Goal: Download file/media

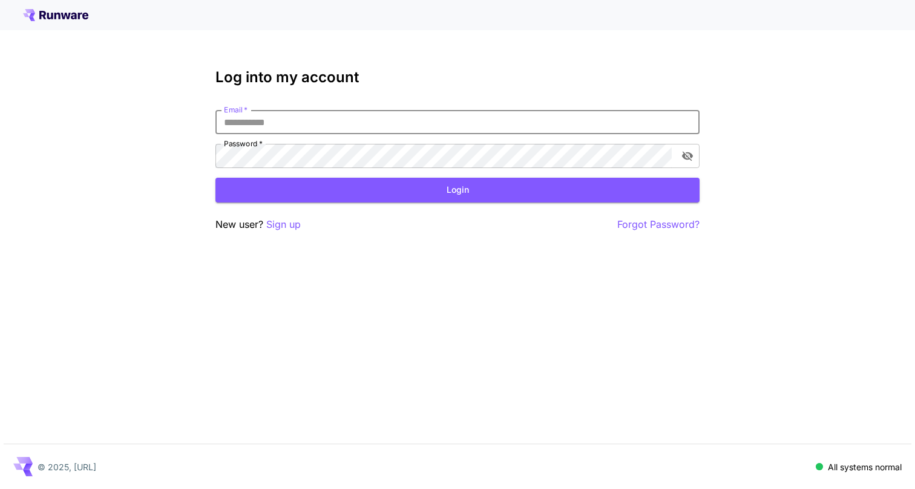
click at [307, 125] on input "Email   *" at bounding box center [457, 122] width 484 height 24
type input "****"
click at [215, 178] on button "Login" at bounding box center [457, 190] width 484 height 25
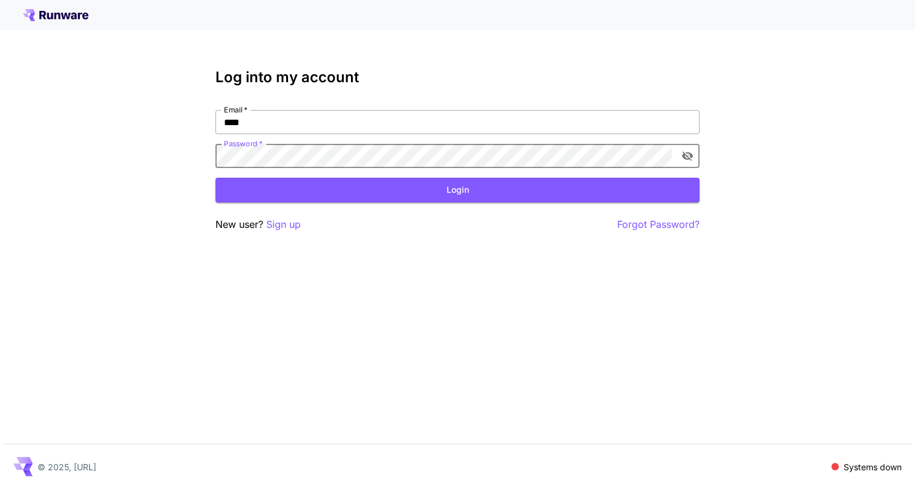
click at [413, 123] on input "****" at bounding box center [457, 122] width 484 height 24
type input "**********"
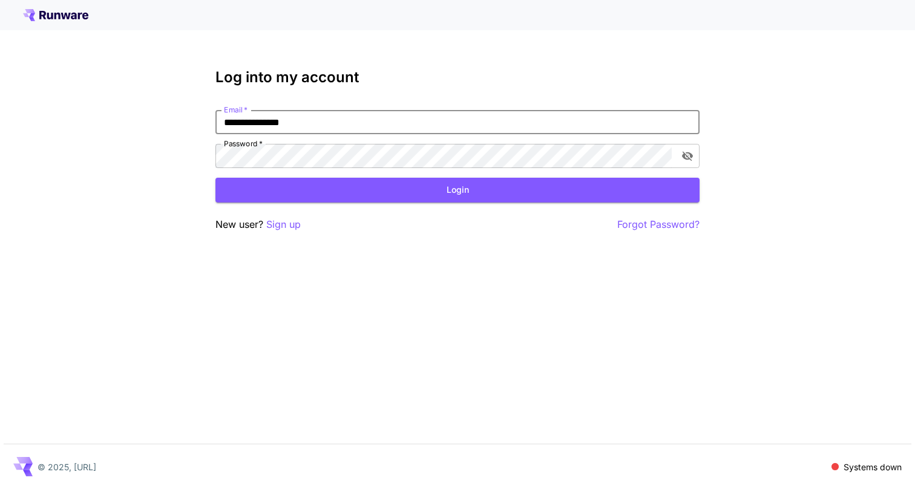
click button "Login" at bounding box center [457, 190] width 484 height 25
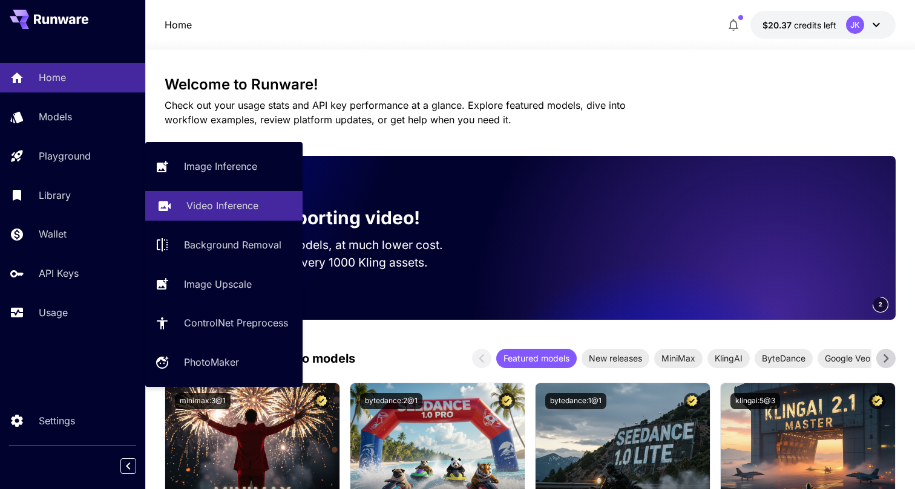
click at [211, 201] on p "Video Inference" at bounding box center [222, 205] width 72 height 15
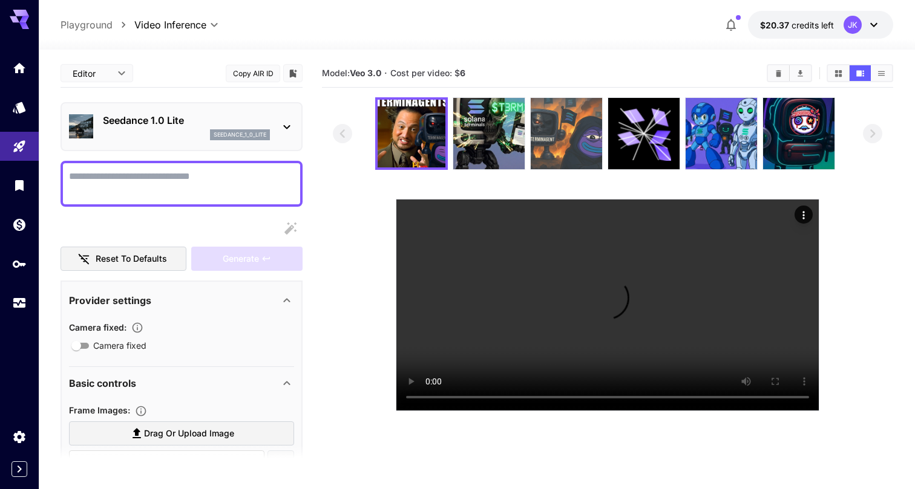
click at [580, 156] on img at bounding box center [566, 133] width 71 height 71
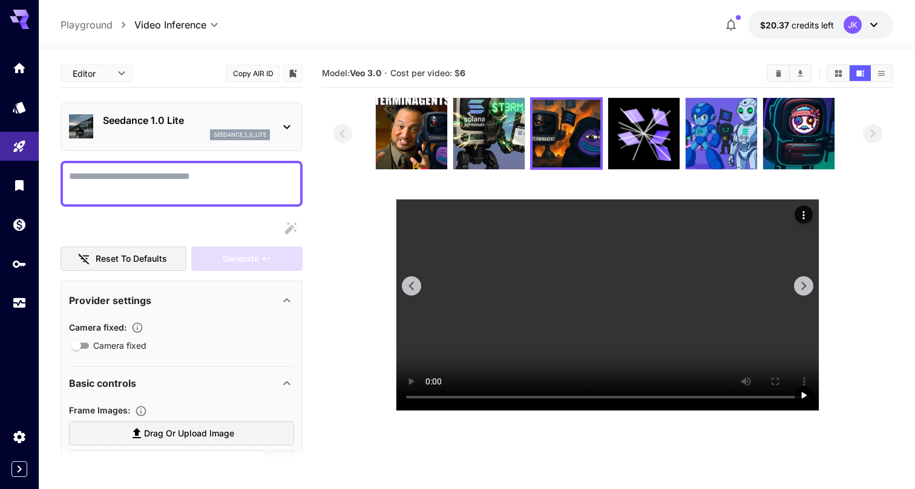
click at [804, 211] on icon "Actions" at bounding box center [803, 215] width 12 height 12
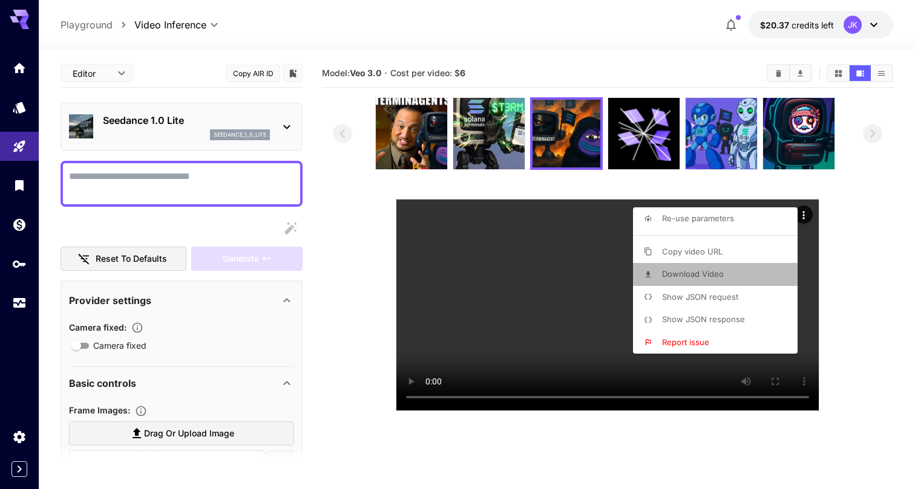
click at [704, 276] on span "Download Video" at bounding box center [693, 274] width 62 height 10
click at [810, 134] on div at bounding box center [457, 244] width 915 height 489
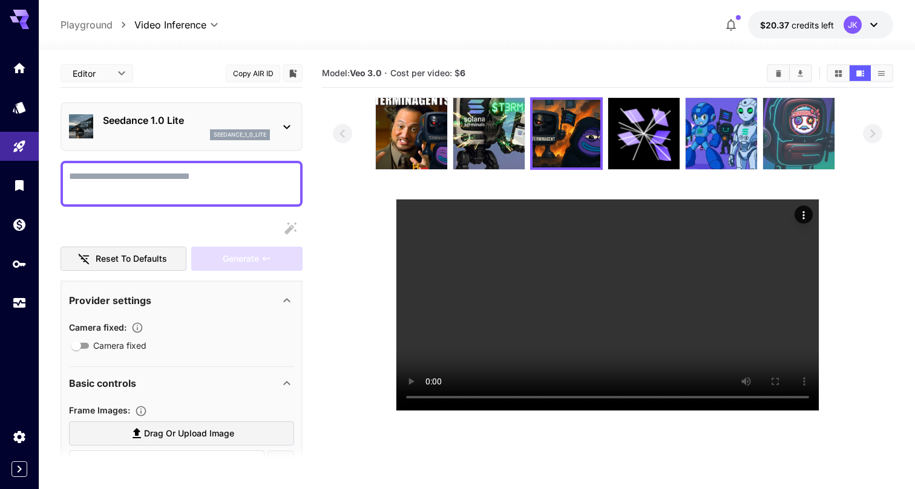
click at [800, 134] on img at bounding box center [798, 133] width 71 height 71
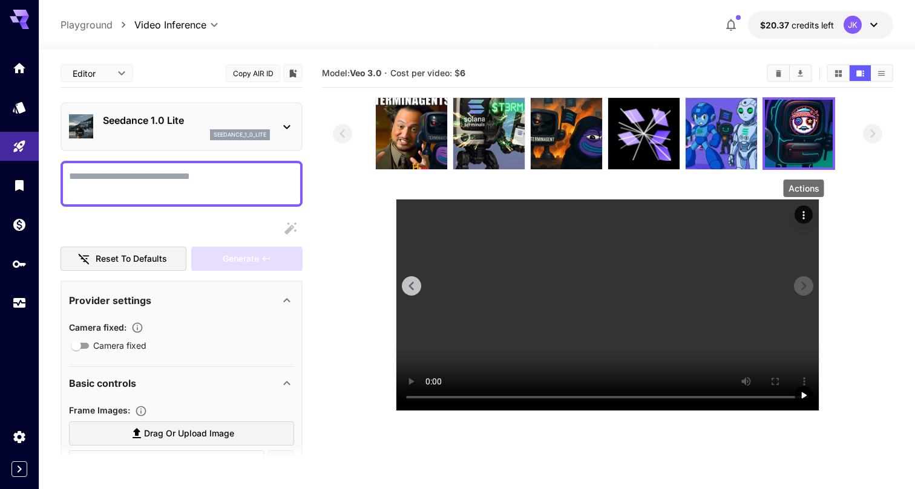
click at [805, 214] on icon "Actions" at bounding box center [803, 215] width 12 height 12
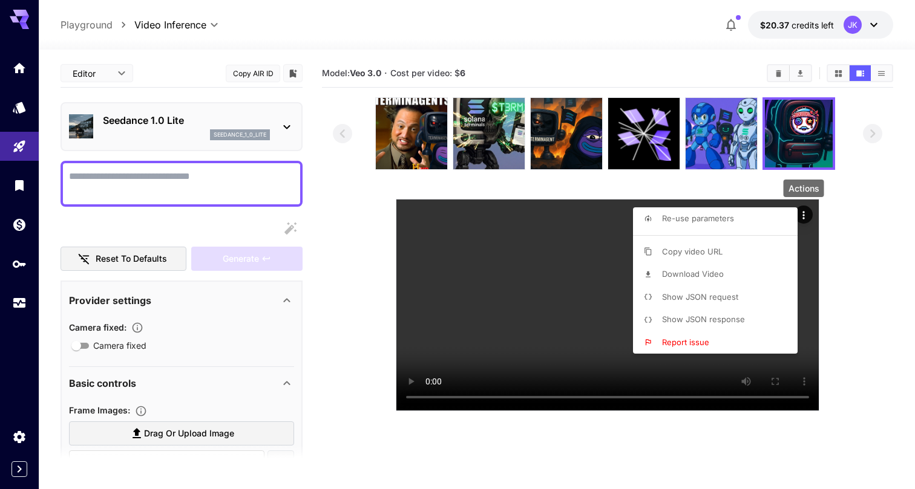
click at [740, 269] on li "Download Video" at bounding box center [719, 274] width 172 height 23
click at [730, 151] on div at bounding box center [457, 244] width 915 height 489
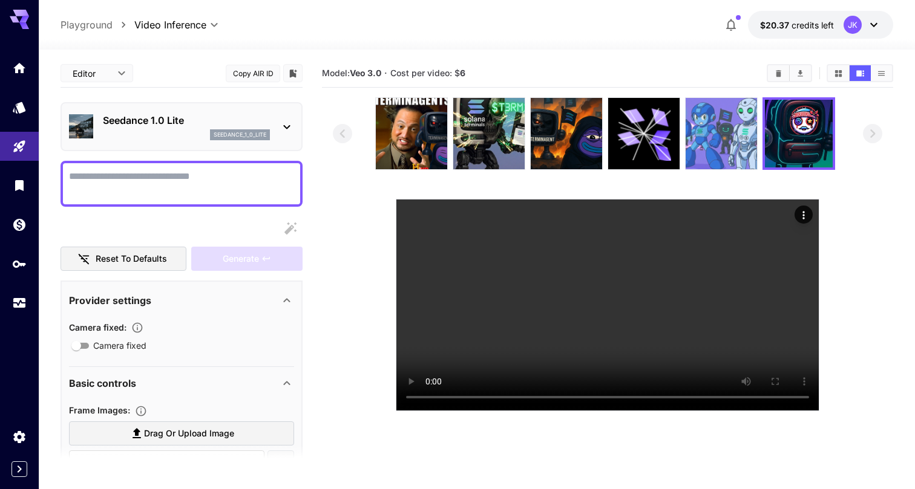
click at [727, 151] on img at bounding box center [720, 133] width 71 height 71
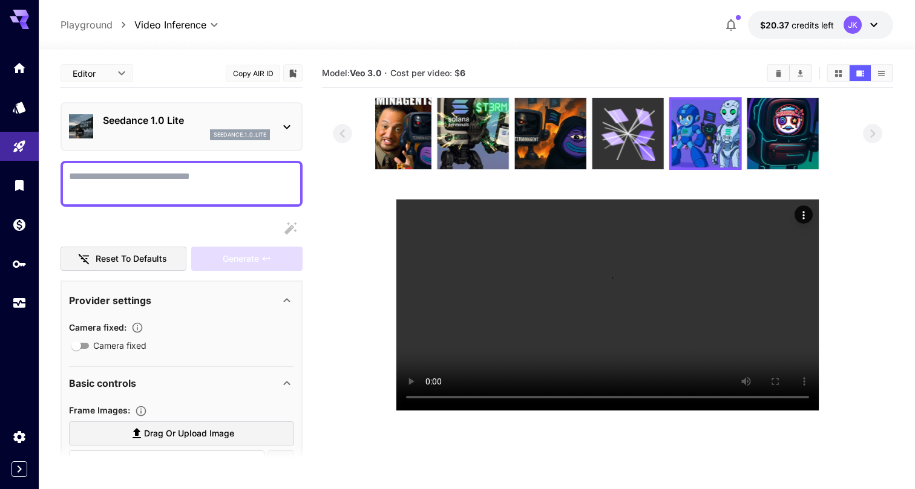
click at [558, 105] on div at bounding box center [591, 133] width 465 height 73
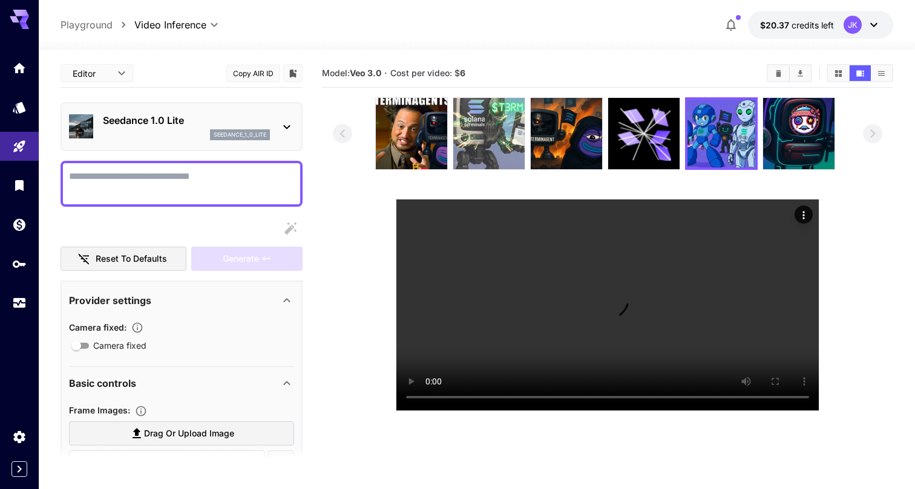
click at [483, 130] on img at bounding box center [488, 133] width 71 height 71
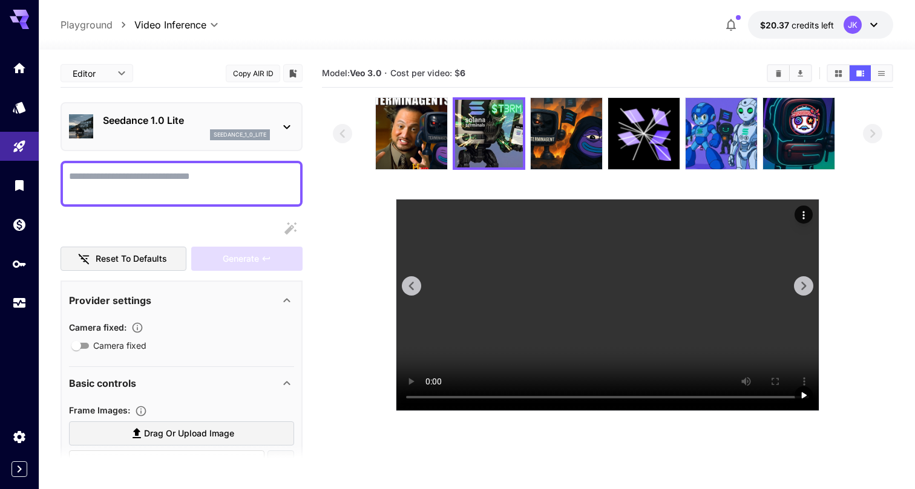
click at [799, 213] on icon "Actions" at bounding box center [803, 215] width 12 height 12
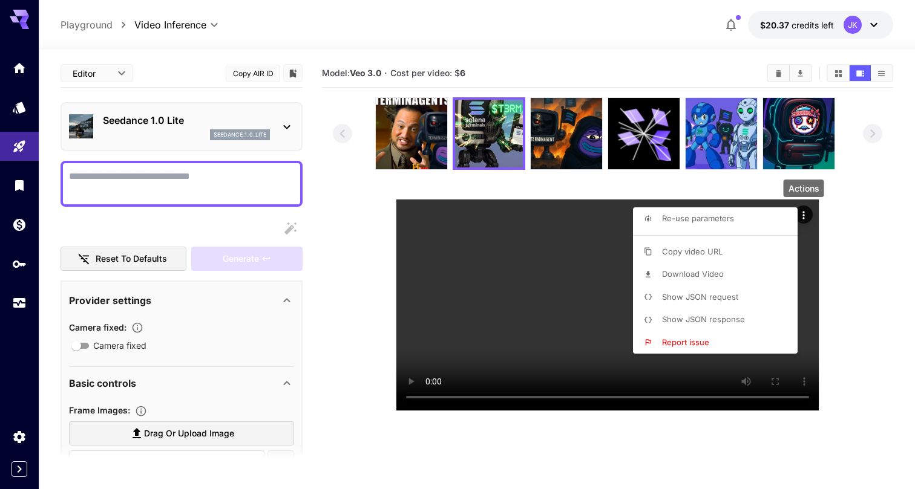
click at [716, 279] on p "Download Video" at bounding box center [693, 275] width 62 height 12
click at [395, 151] on div at bounding box center [457, 244] width 915 height 489
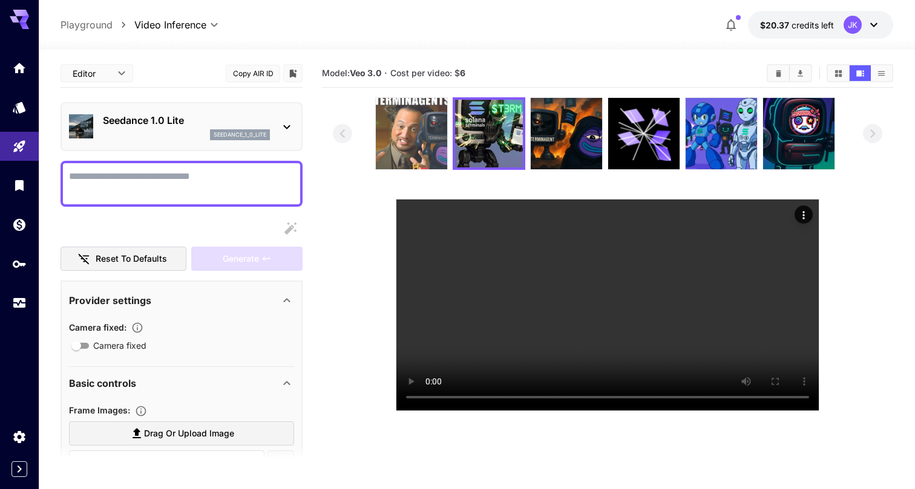
click at [402, 149] on img at bounding box center [411, 133] width 71 height 71
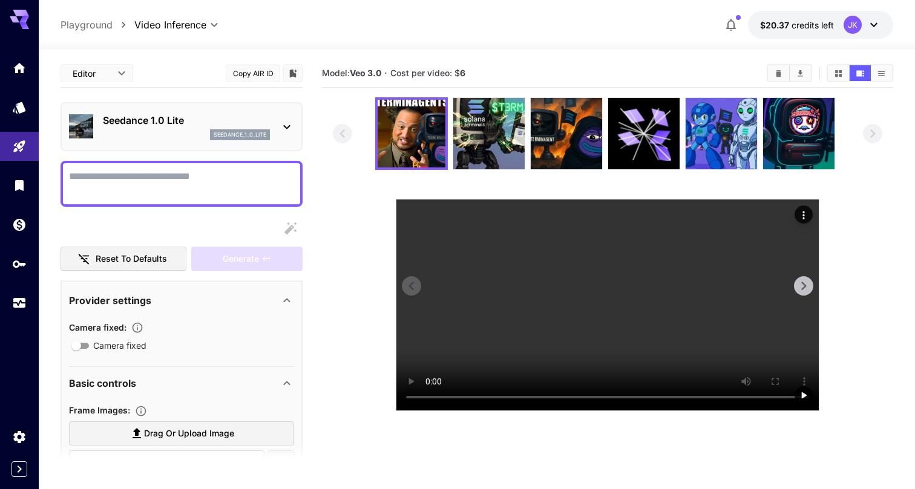
click at [810, 218] on button "Actions" at bounding box center [803, 215] width 18 height 18
click at [798, 218] on icon "Actions" at bounding box center [803, 215] width 12 height 12
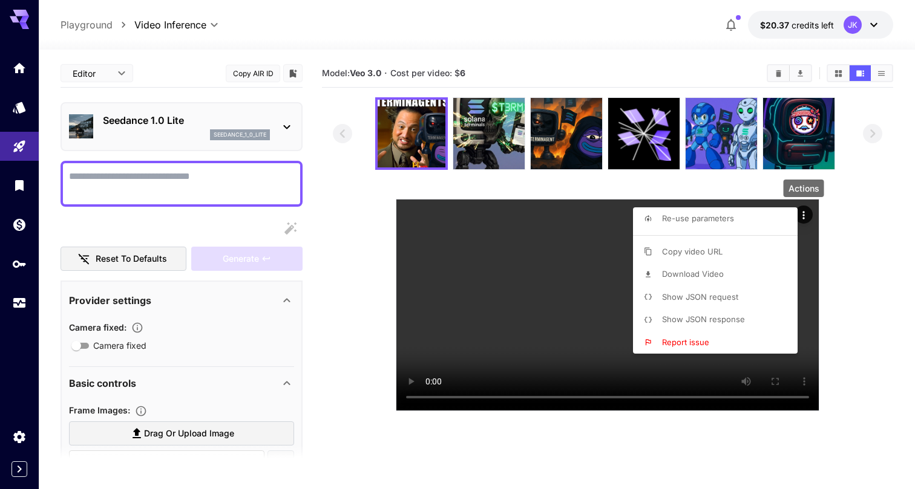
click at [731, 278] on li "Download Video" at bounding box center [719, 274] width 172 height 23
click at [653, 137] on div at bounding box center [457, 244] width 915 height 489
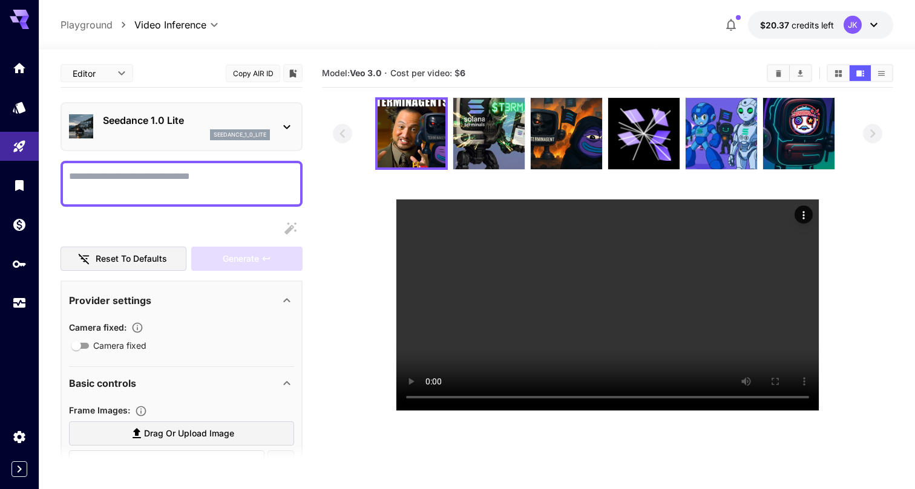
scroll to position [12, 0]
